Goal: Task Accomplishment & Management: Complete application form

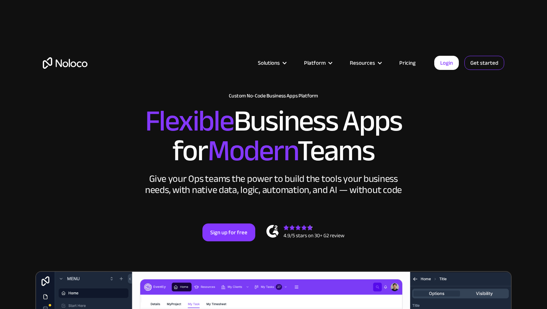
click at [482, 65] on link "Get started" at bounding box center [484, 63] width 40 height 14
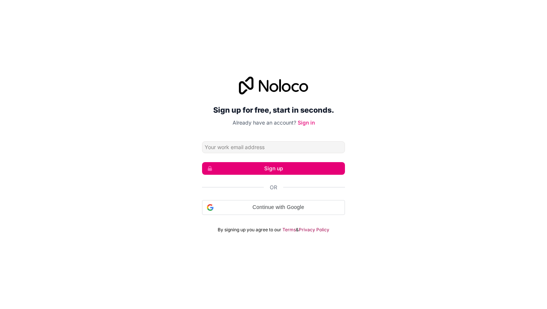
click at [408, 135] on div "Sign up for free, start in seconds. Already have an account? Sign in Sign up Or…" at bounding box center [273, 154] width 547 height 177
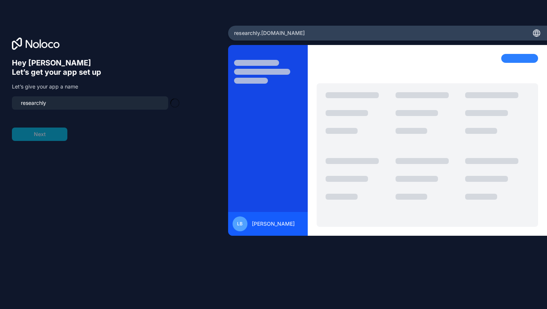
type input "researchly-app"
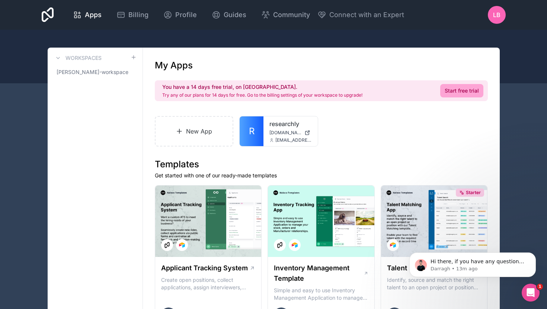
click at [271, 133] on span "researchly.noloco.co" at bounding box center [285, 133] width 32 height 6
